Goal: Information Seeking & Learning: Compare options

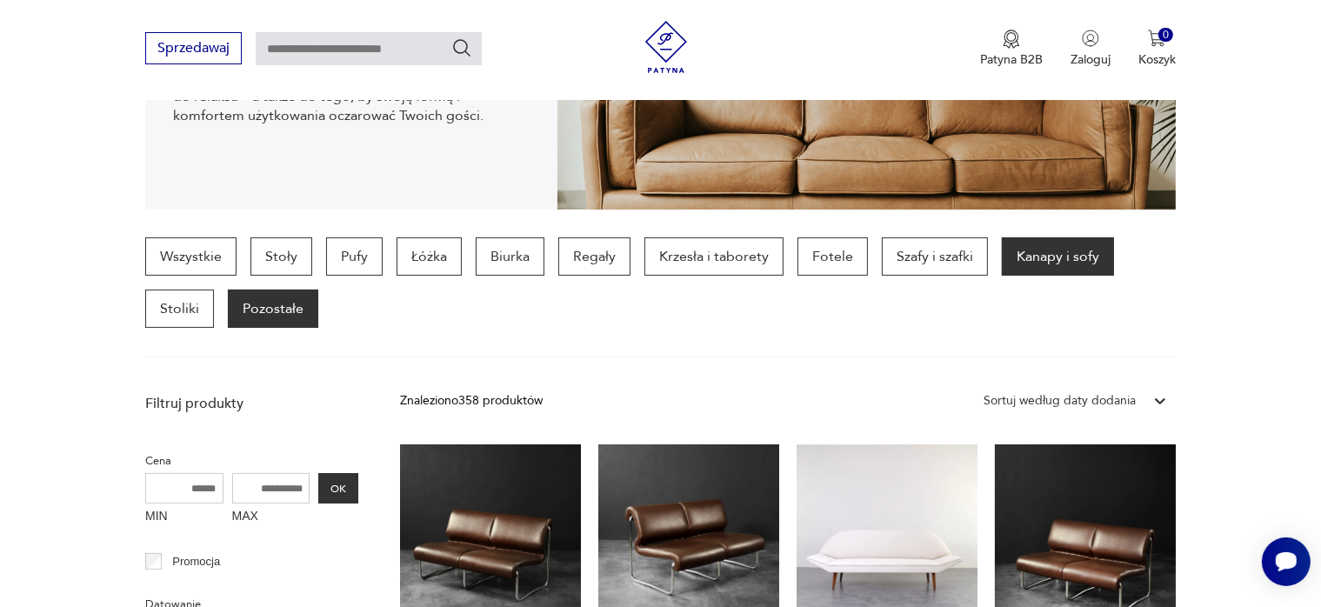
scroll to position [373, 0]
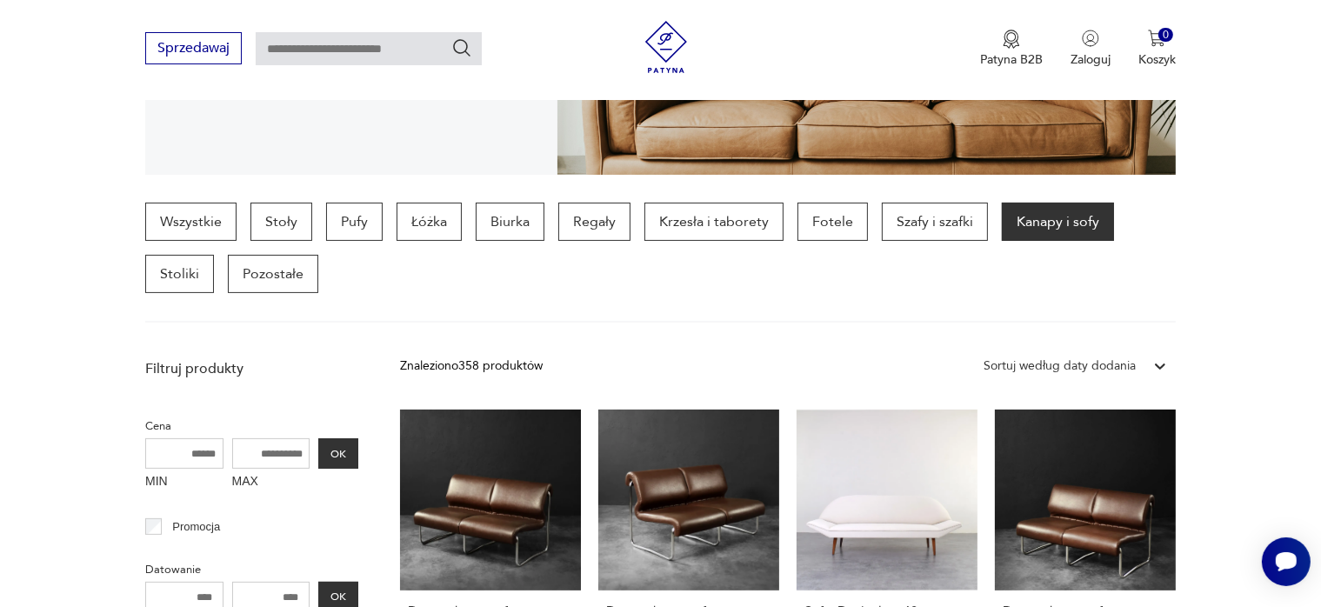
click at [264, 460] on input "MAX" at bounding box center [271, 453] width 78 height 30
type input "****"
click at [343, 449] on button "OK" at bounding box center [338, 453] width 40 height 30
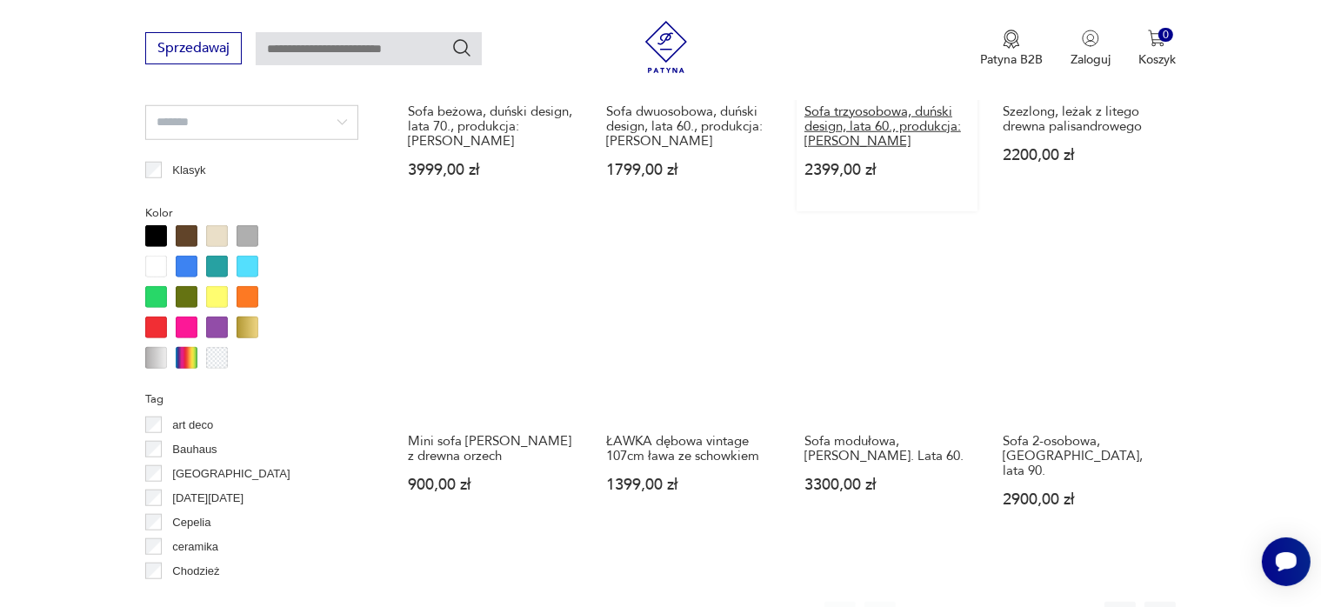
scroll to position [1679, 0]
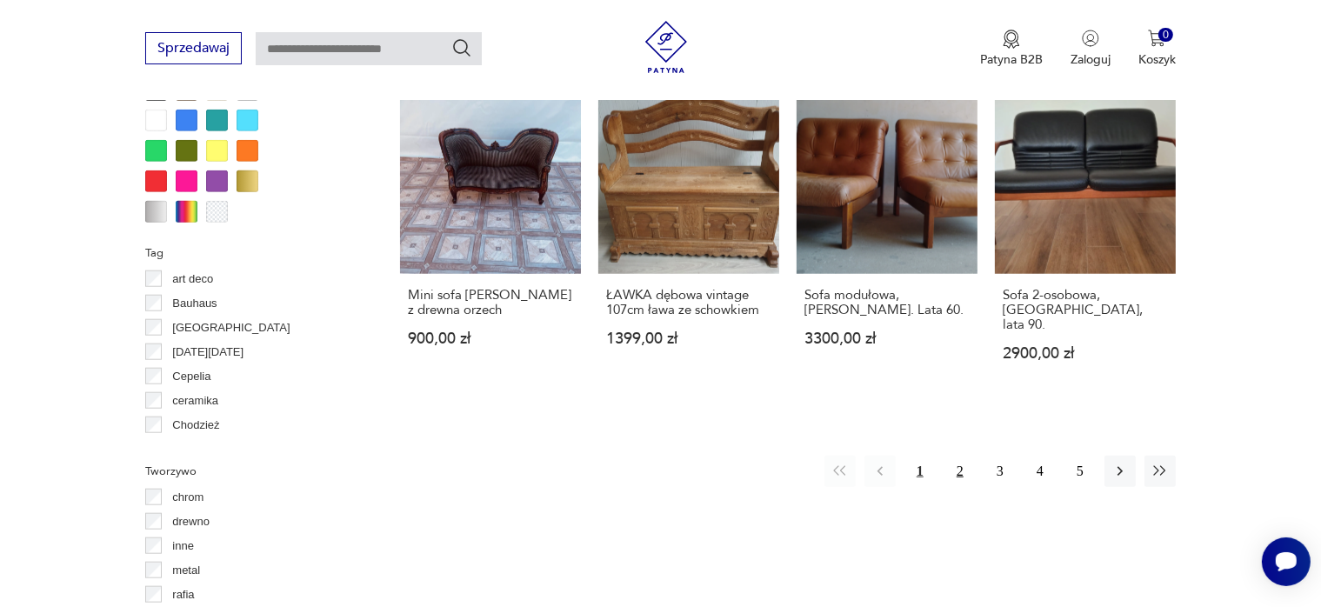
click at [950, 463] on button "2" at bounding box center [960, 471] width 31 height 31
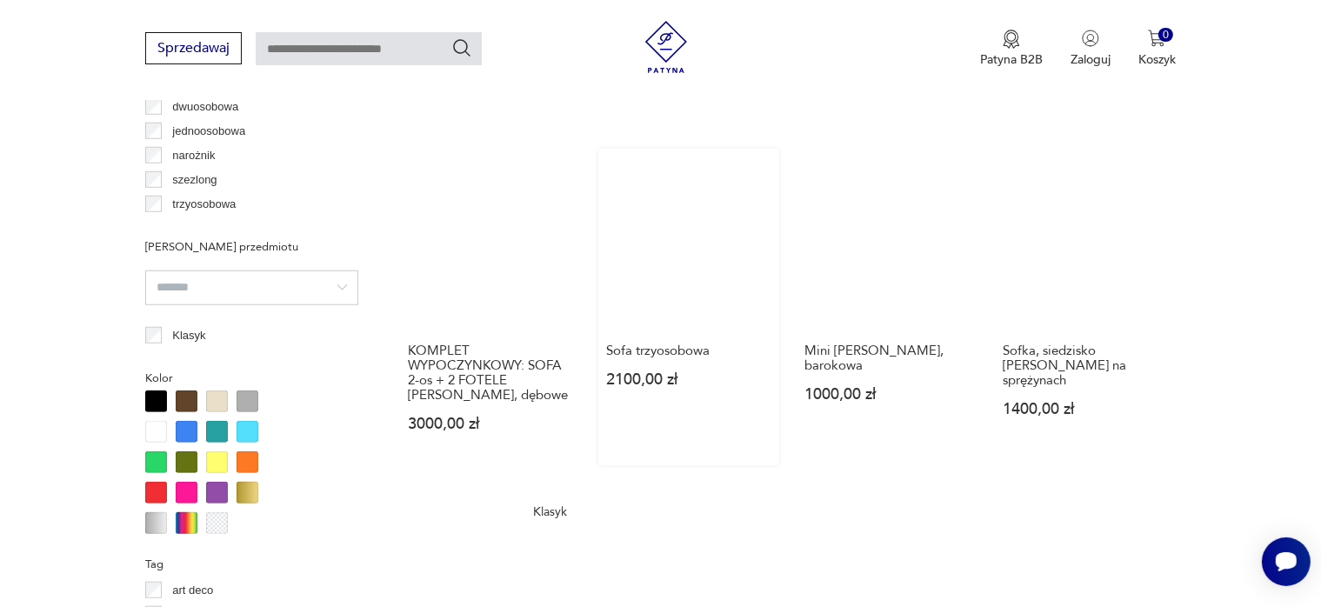
scroll to position [1368, 0]
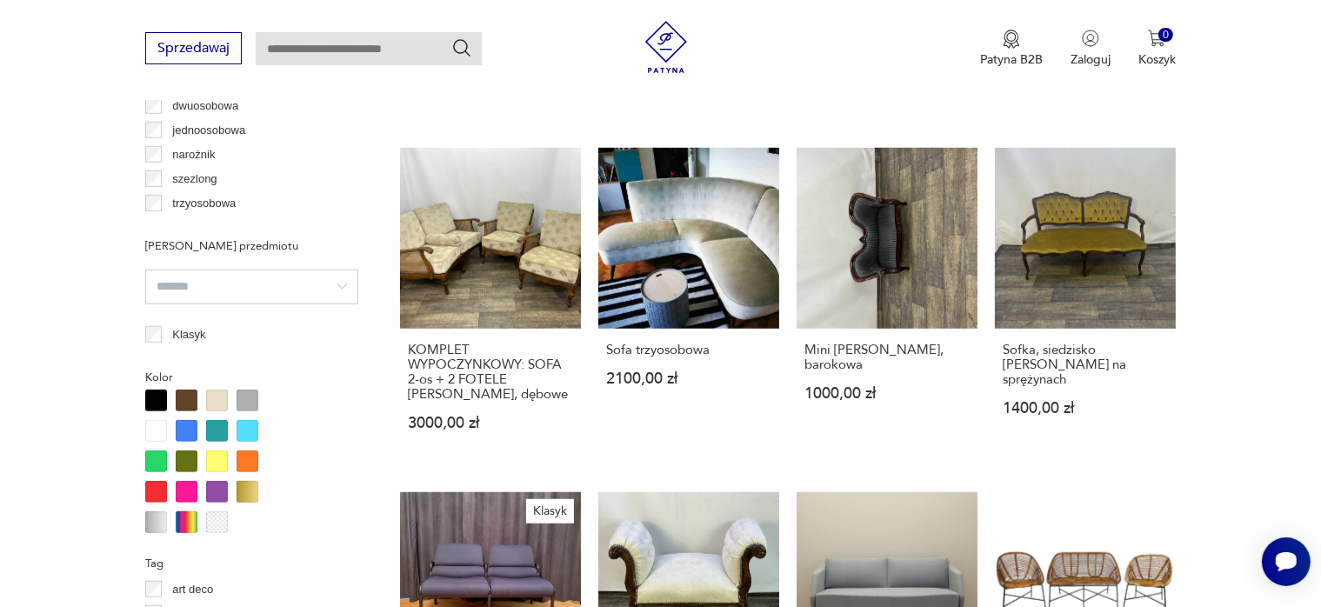
click at [1213, 211] on section "Filtruj produkty Cena MIN MAX **** OK Promocja Datowanie OK Kraj pochodzenia Da…" at bounding box center [660, 250] width 1321 height 1791
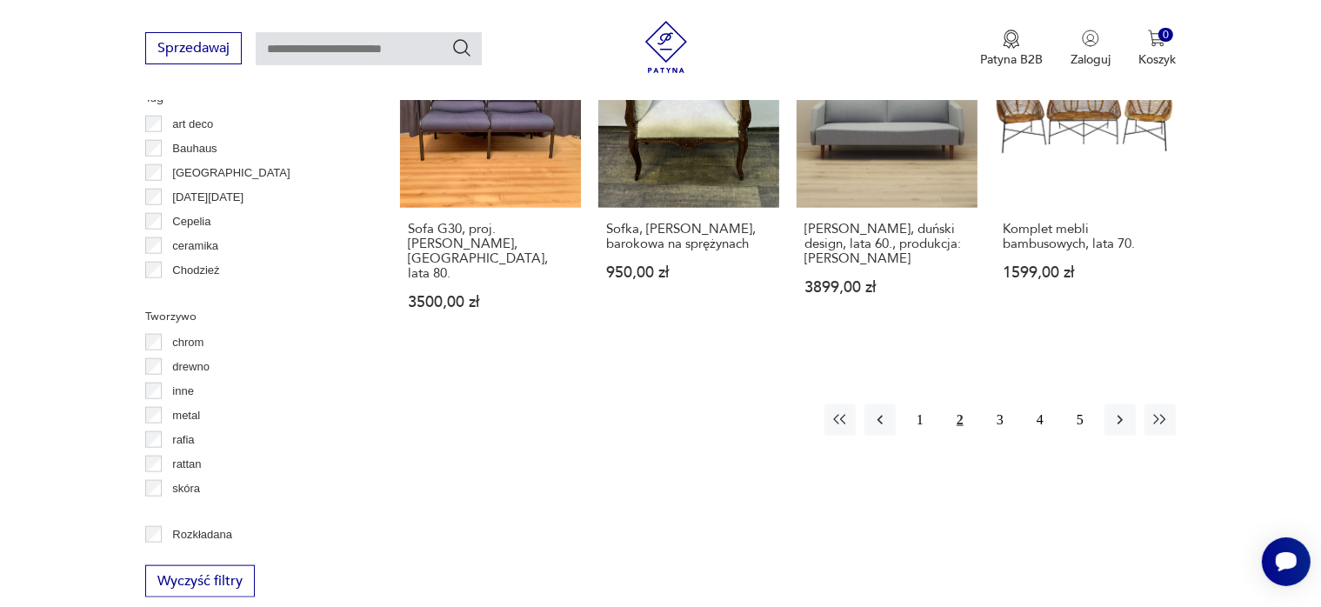
scroll to position [1932, 0]
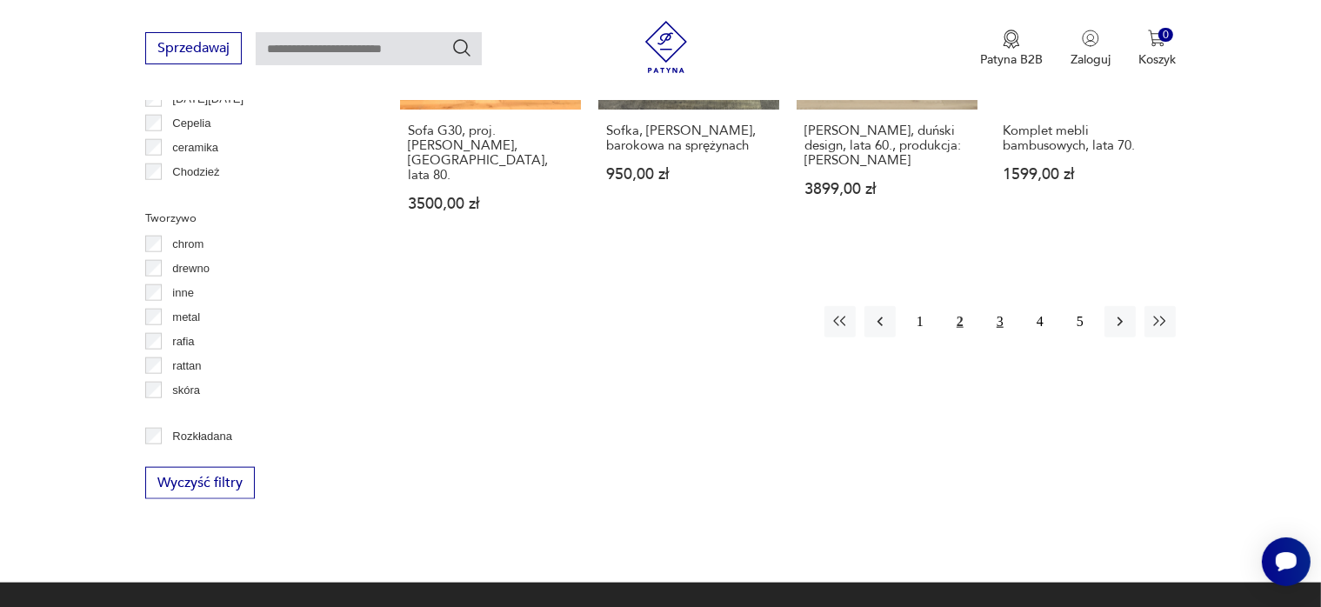
click at [999, 306] on button "3" at bounding box center [1000, 321] width 31 height 31
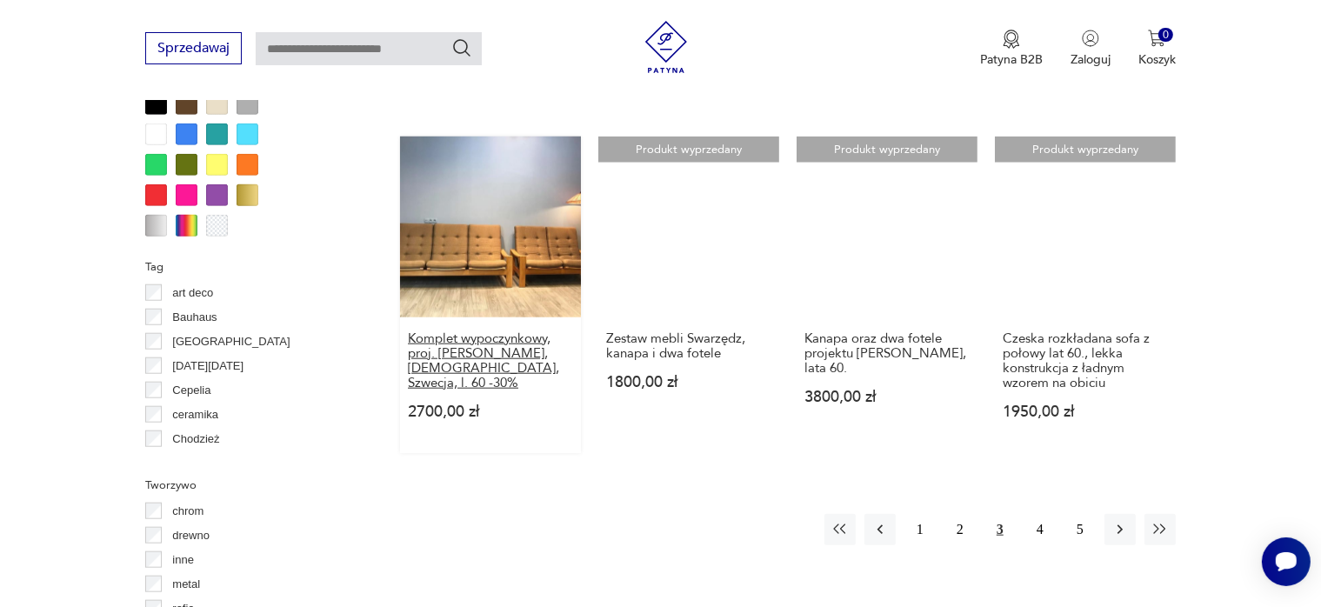
scroll to position [1766, 0]
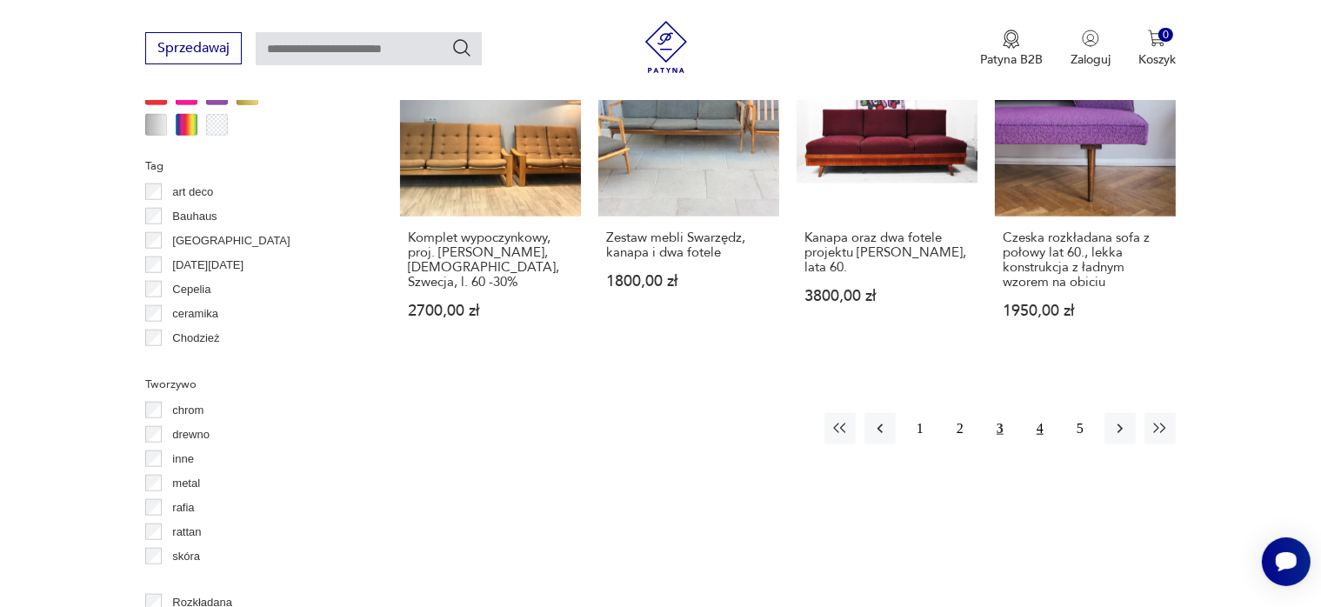
click at [1043, 413] on button "4" at bounding box center [1040, 428] width 31 height 31
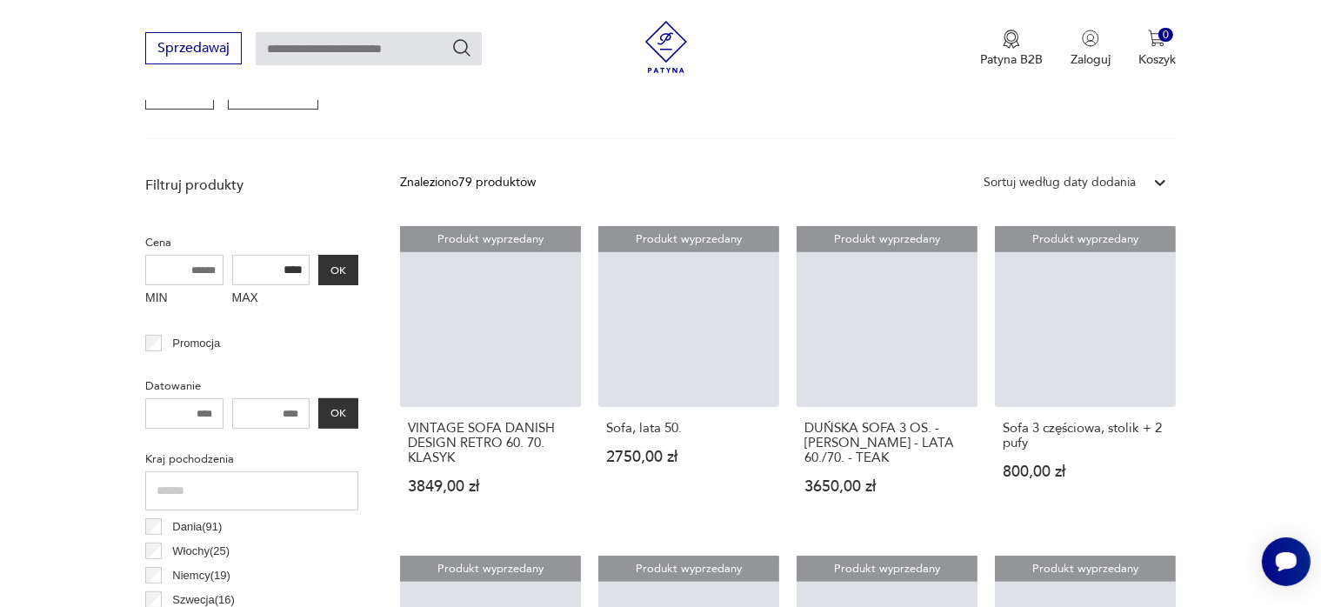
scroll to position [461, 0]
